Goal: Task Accomplishment & Management: Use online tool/utility

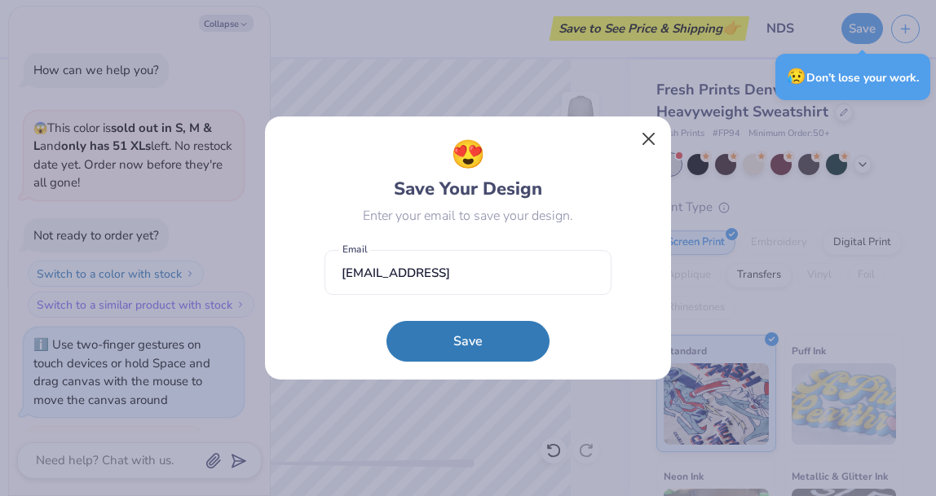
scroll to position [40, 0]
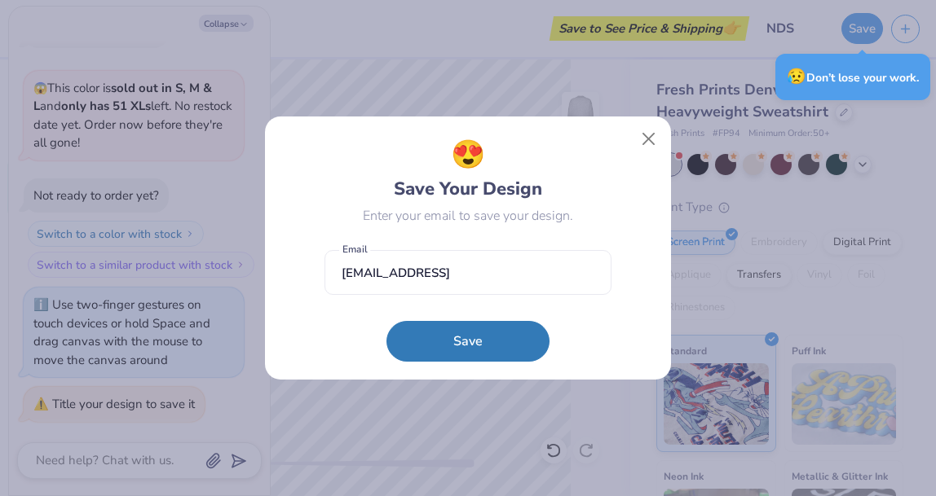
type textarea "x"
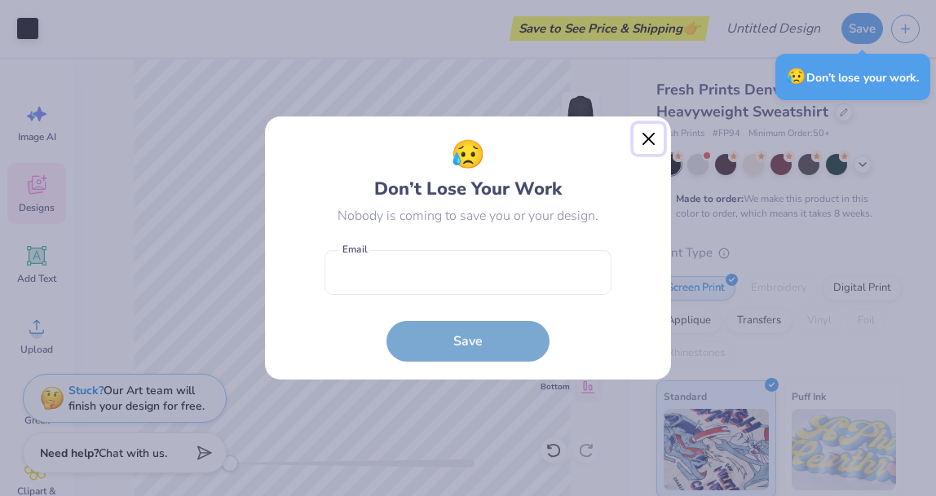
click at [650, 132] on button "Close" at bounding box center [648, 139] width 31 height 31
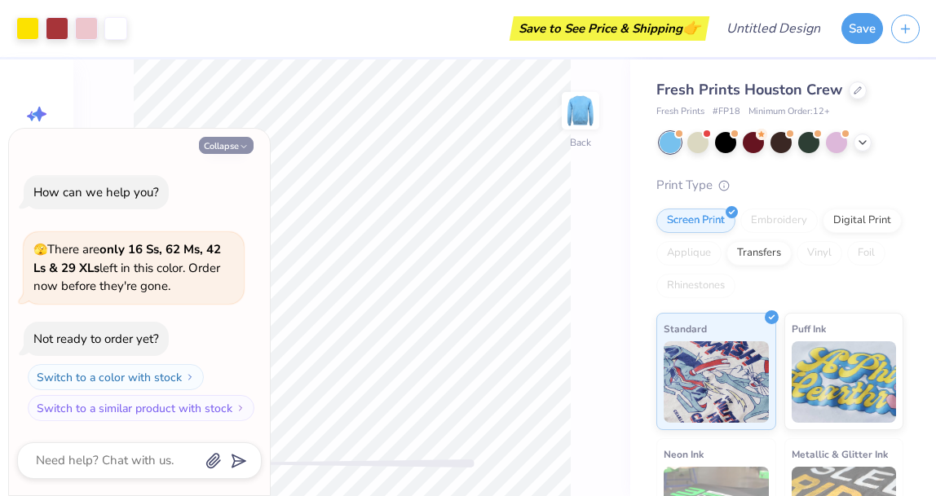
click at [231, 146] on button "Collapse" at bounding box center [226, 145] width 55 height 17
type textarea "x"
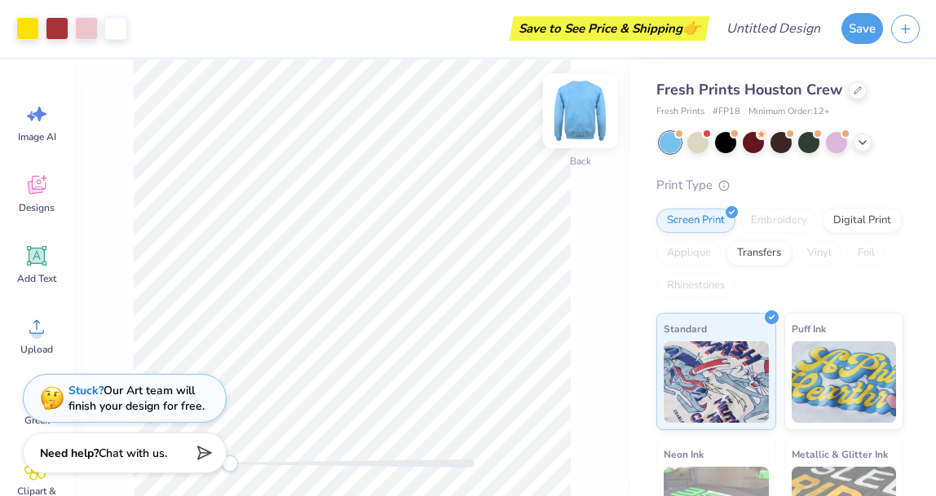
click at [575, 105] on img at bounding box center [580, 110] width 65 height 65
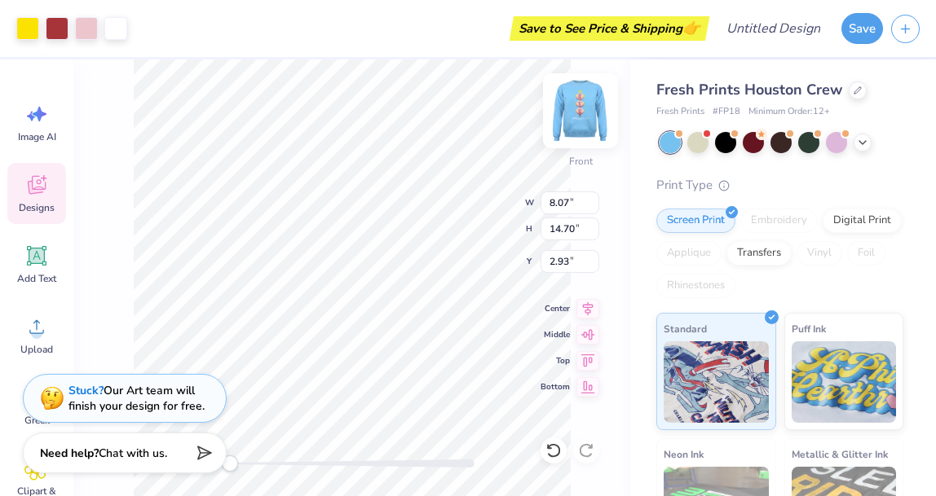
click at [566, 123] on img at bounding box center [580, 110] width 65 height 65
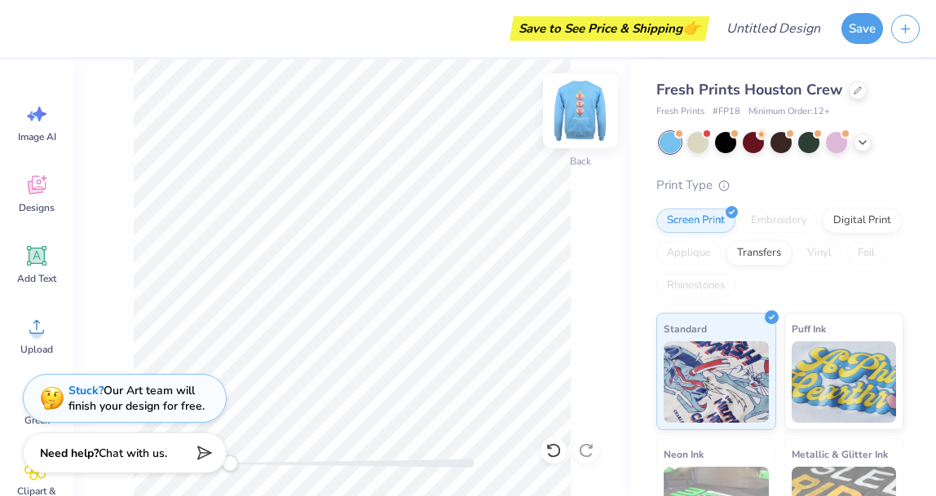
click at [590, 112] on img at bounding box center [580, 110] width 65 height 65
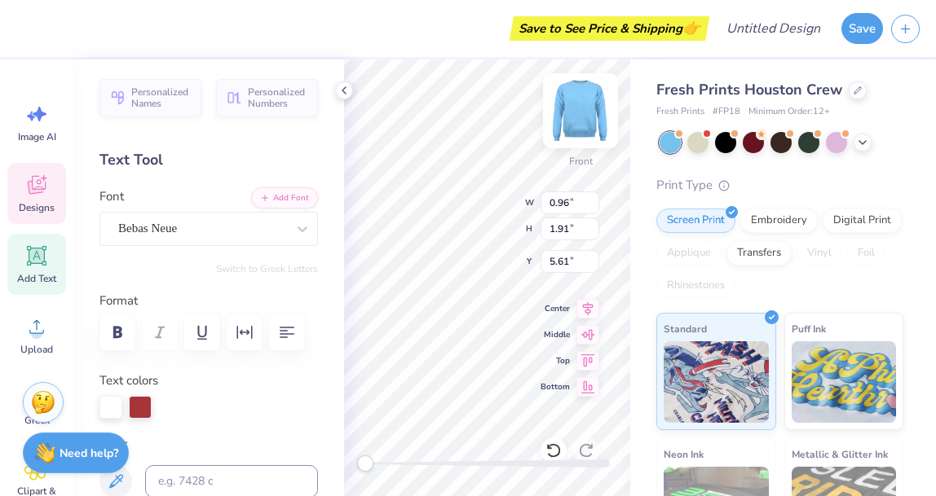
scroll to position [13, 2]
click at [560, 449] on icon at bounding box center [553, 451] width 16 height 16
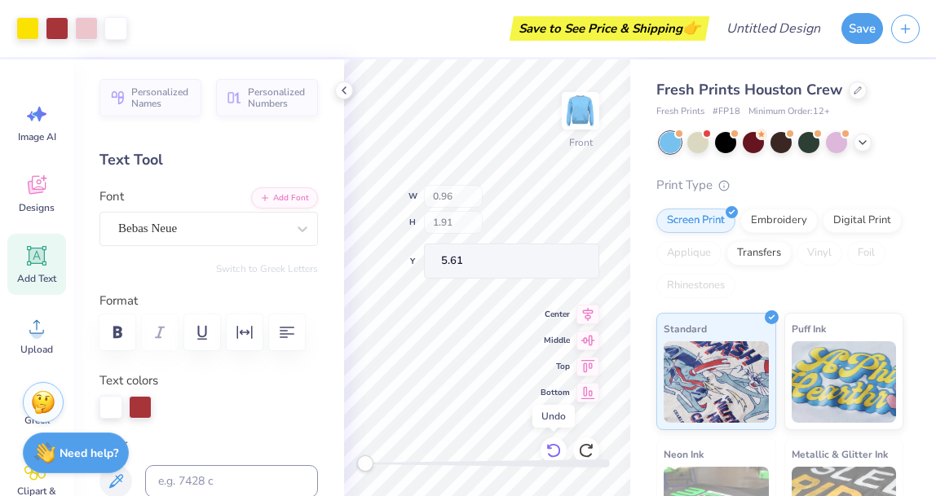
click at [560, 449] on icon at bounding box center [553, 451] width 16 height 16
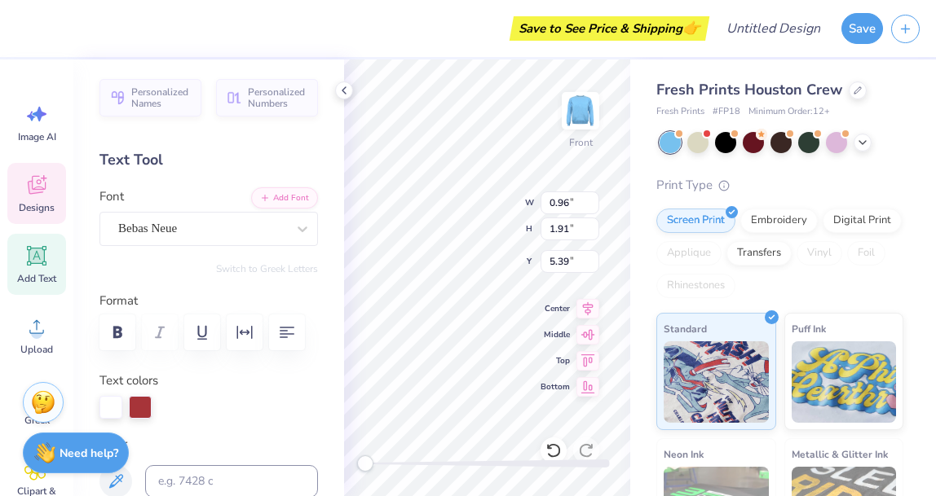
type textarea "N"
type input "1.01"
type input "8.98"
type textarea "D"
type input "1.12"
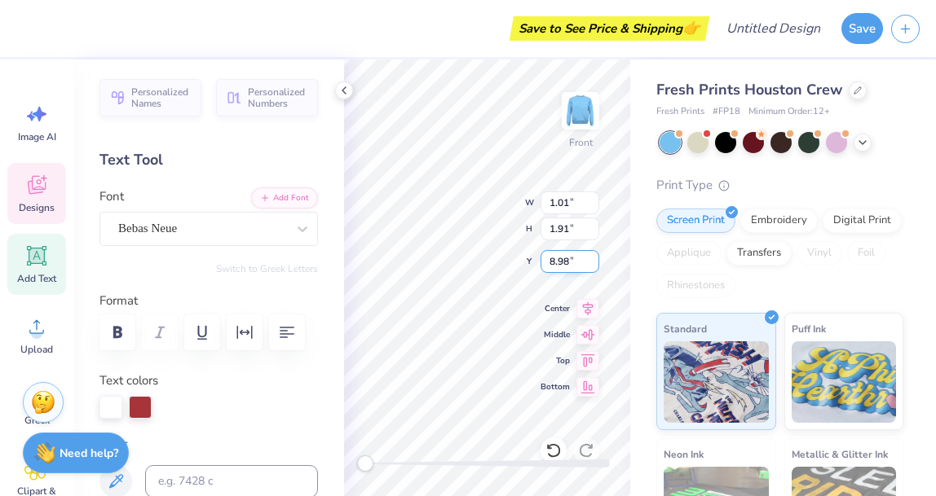
type input "12.51"
type textarea "S"
click at [466, 22] on div "Save to See Price & Shipping 👉" at bounding box center [364, 28] width 681 height 57
type input "8.07"
type input "1.04"
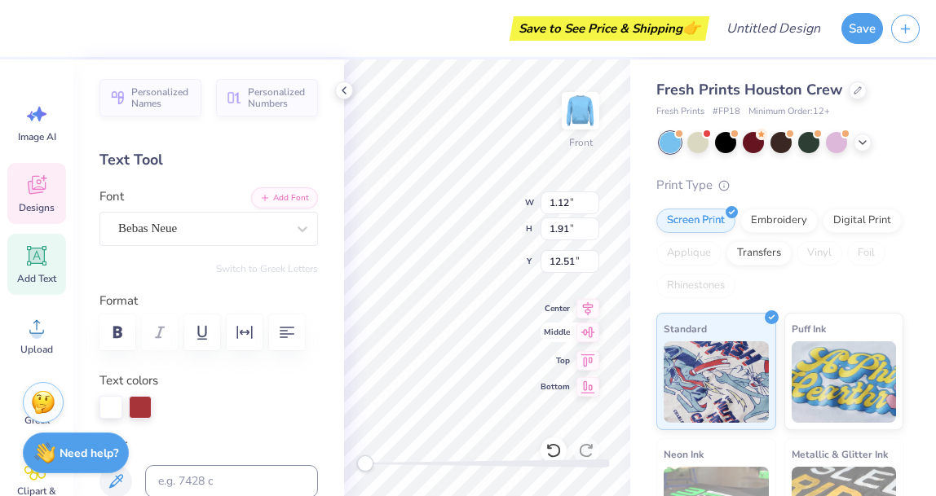
type input "16.66"
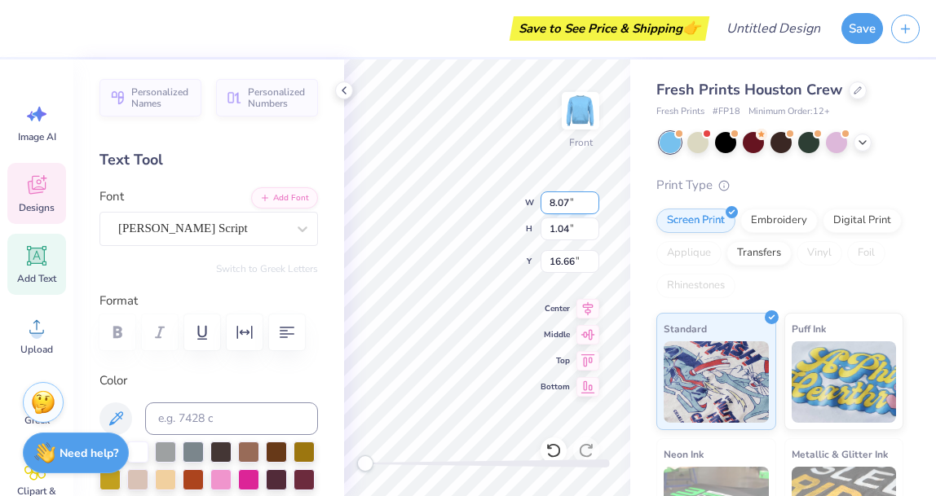
scroll to position [13, 2]
type textarea "F"
type textarea "est. 1912"
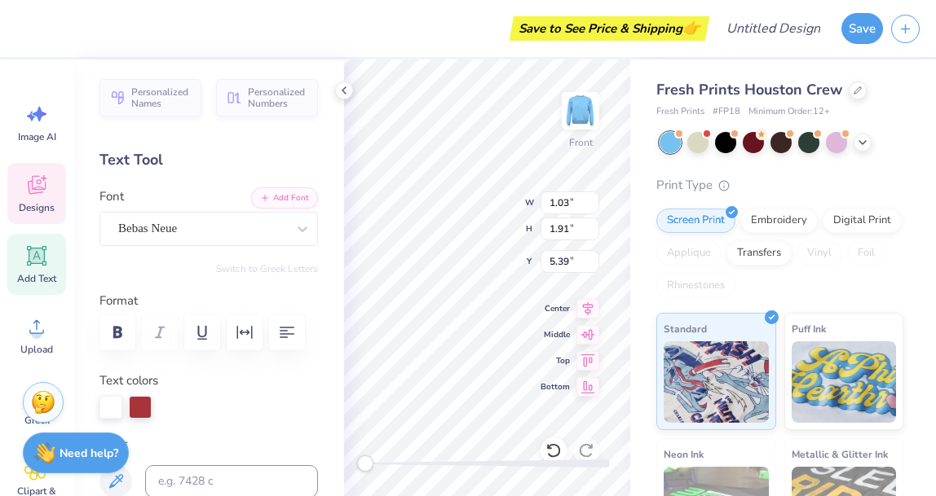
click at [818, 171] on div "Fresh Prints Houston Crew Fresh Prints # FP18 Minimum Order: 12 + Print Type Sc…" at bounding box center [779, 380] width 247 height 602
click at [418, 40] on div "Save to See Price & Shipping 👉" at bounding box center [364, 28] width 681 height 57
click at [14, 35] on div at bounding box center [8, 28] width 16 height 57
click at [127, 48] on div "Save to See Price & Shipping 👉" at bounding box center [364, 28] width 681 height 57
click at [250, 37] on div "Save to See Price & Shipping 👉" at bounding box center [364, 28] width 681 height 57
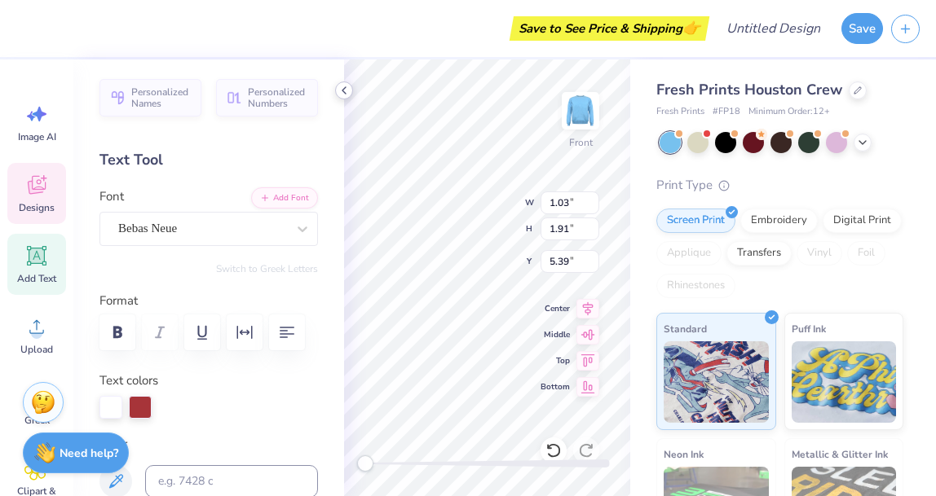
click at [346, 90] on icon at bounding box center [343, 90] width 13 height 13
